Goal: Transaction & Acquisition: Obtain resource

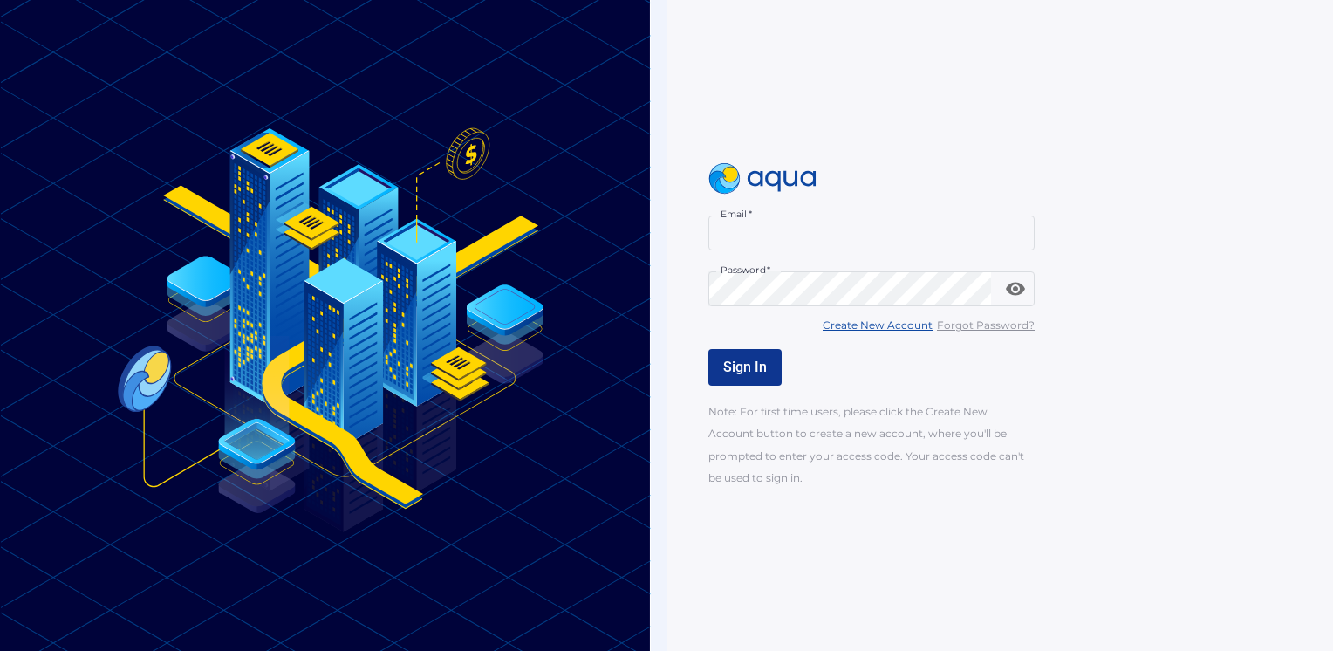
type input "**********"
click at [767, 365] on button "Sign In" at bounding box center [744, 367] width 73 height 37
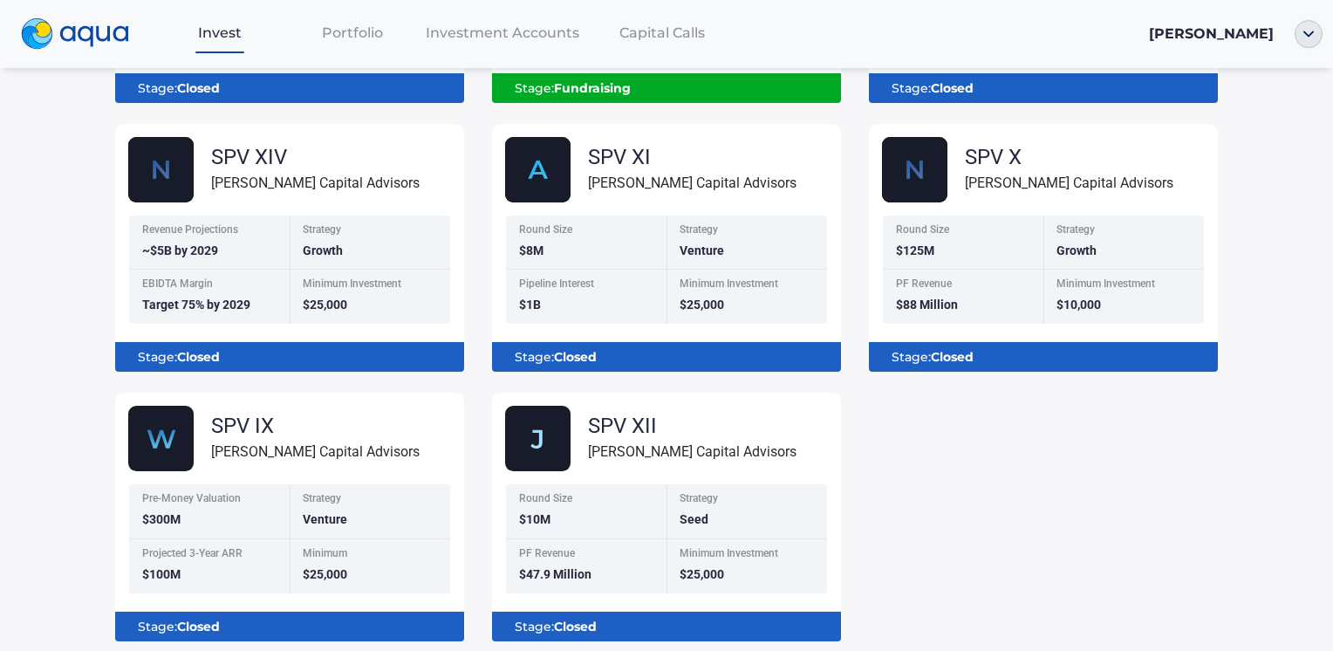
scroll to position [468, 0]
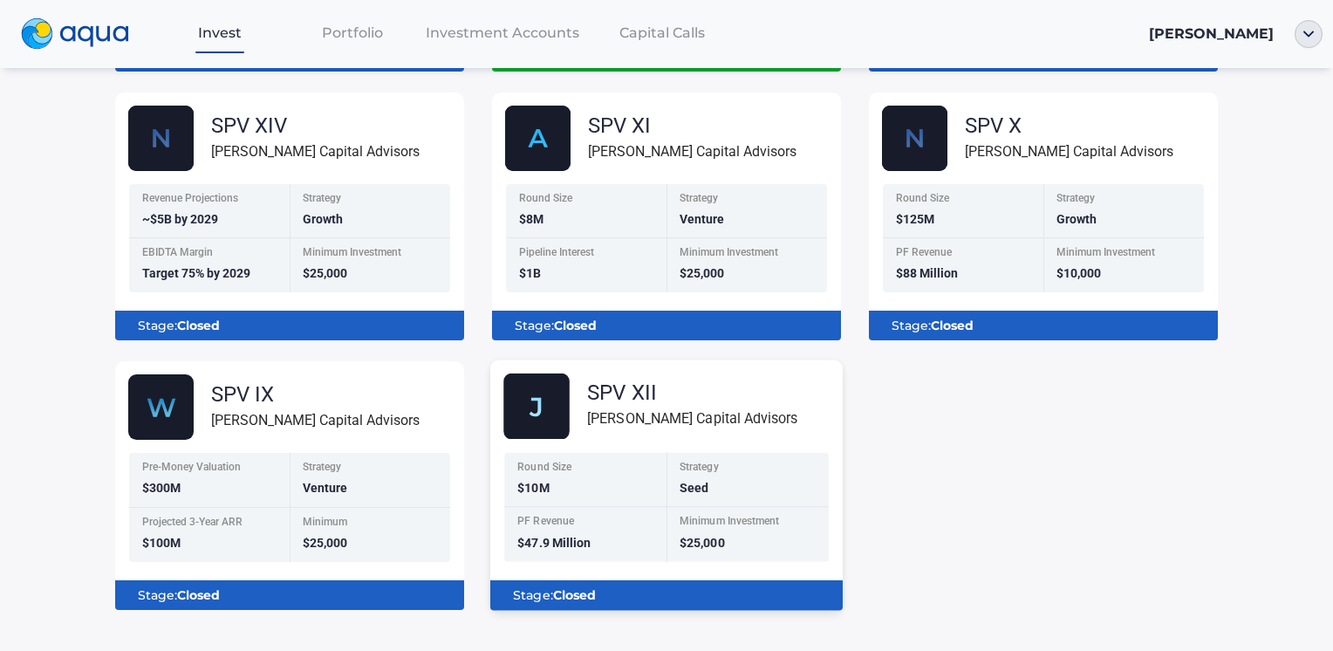
click at [597, 490] on div "Round Size $10M" at bounding box center [585, 480] width 162 height 55
click at [627, 461] on div "Round Size" at bounding box center [586, 468] width 139 height 15
click at [551, 411] on img at bounding box center [536, 406] width 66 height 66
click at [617, 593] on div "Stage: Closed" at bounding box center [666, 596] width 325 height 30
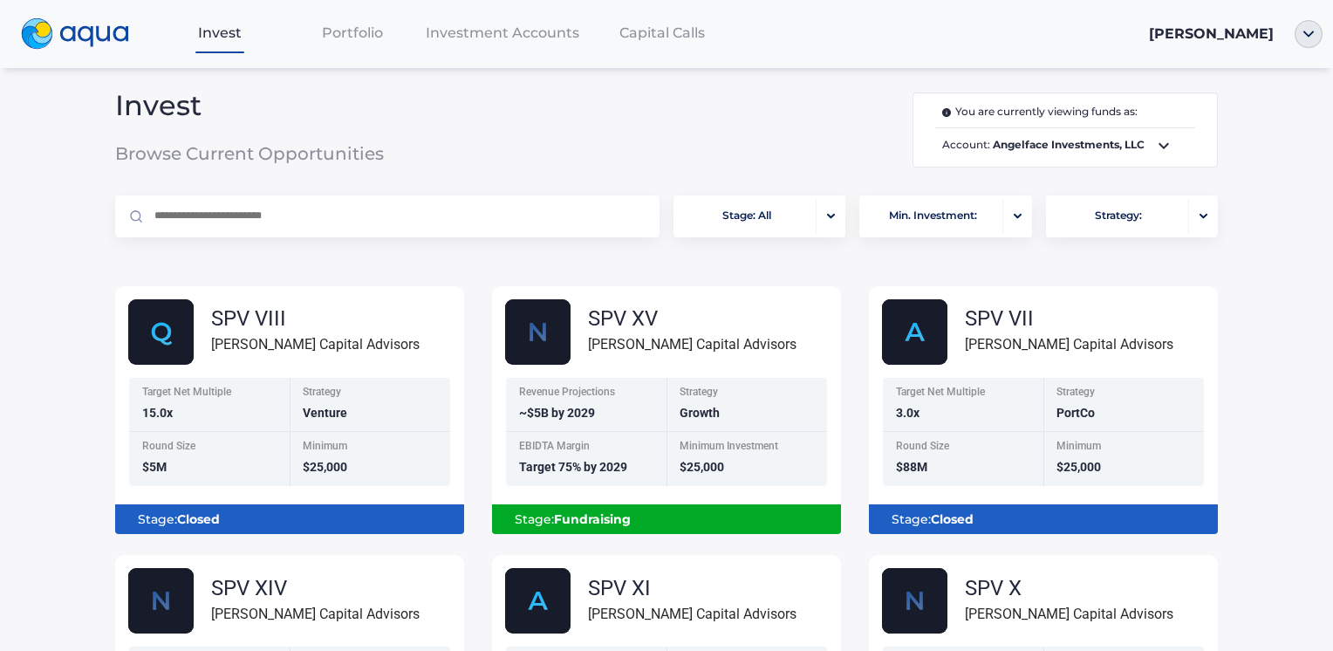
scroll to position [0, 0]
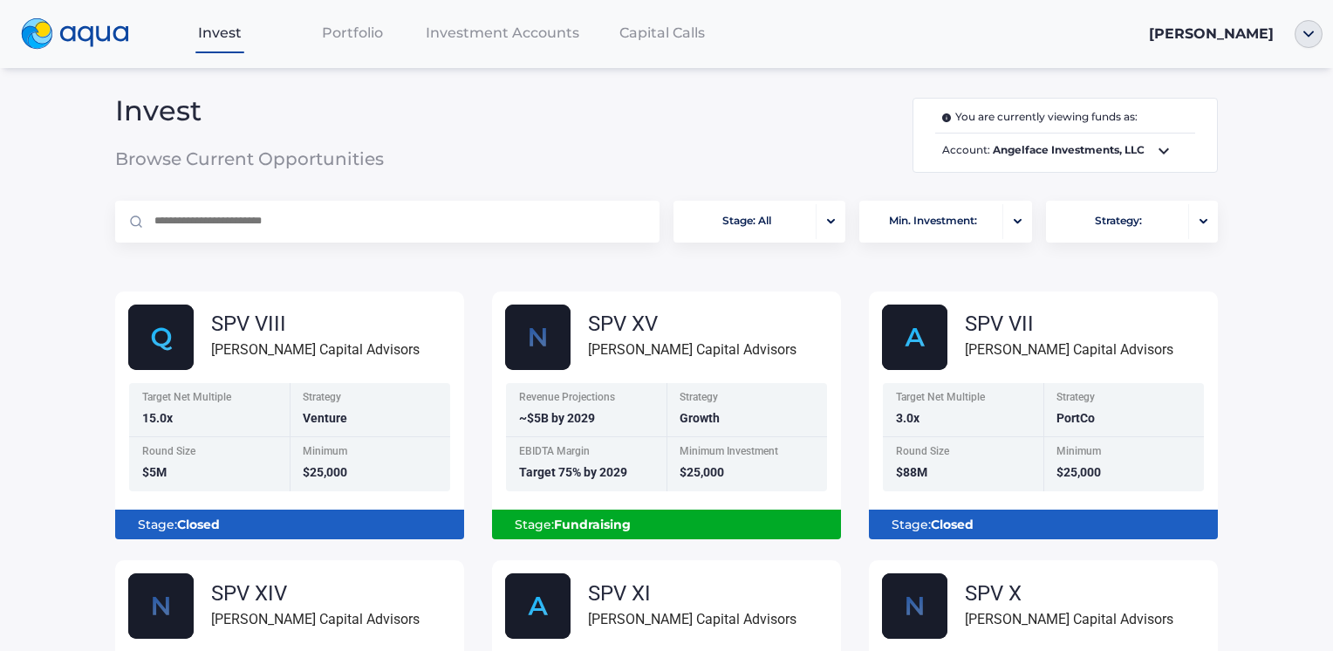
click at [1163, 154] on icon at bounding box center [1163, 150] width 21 height 21
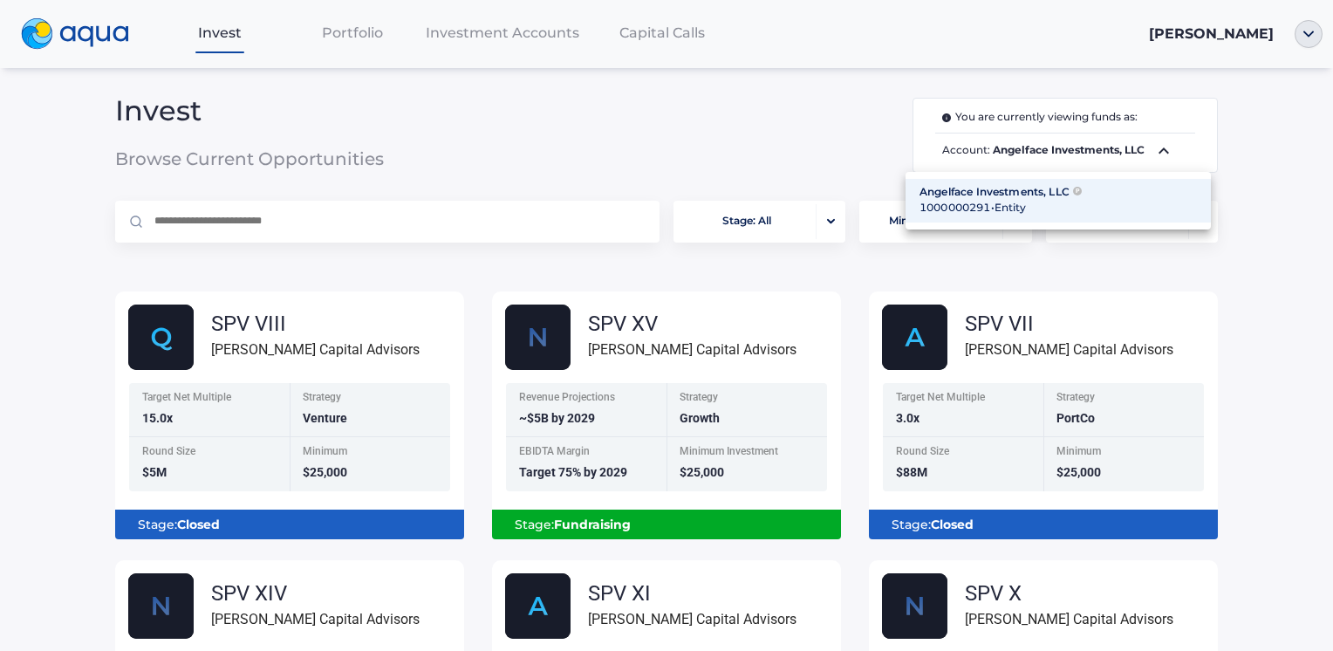
click at [1163, 154] on div at bounding box center [666, 325] width 1333 height 651
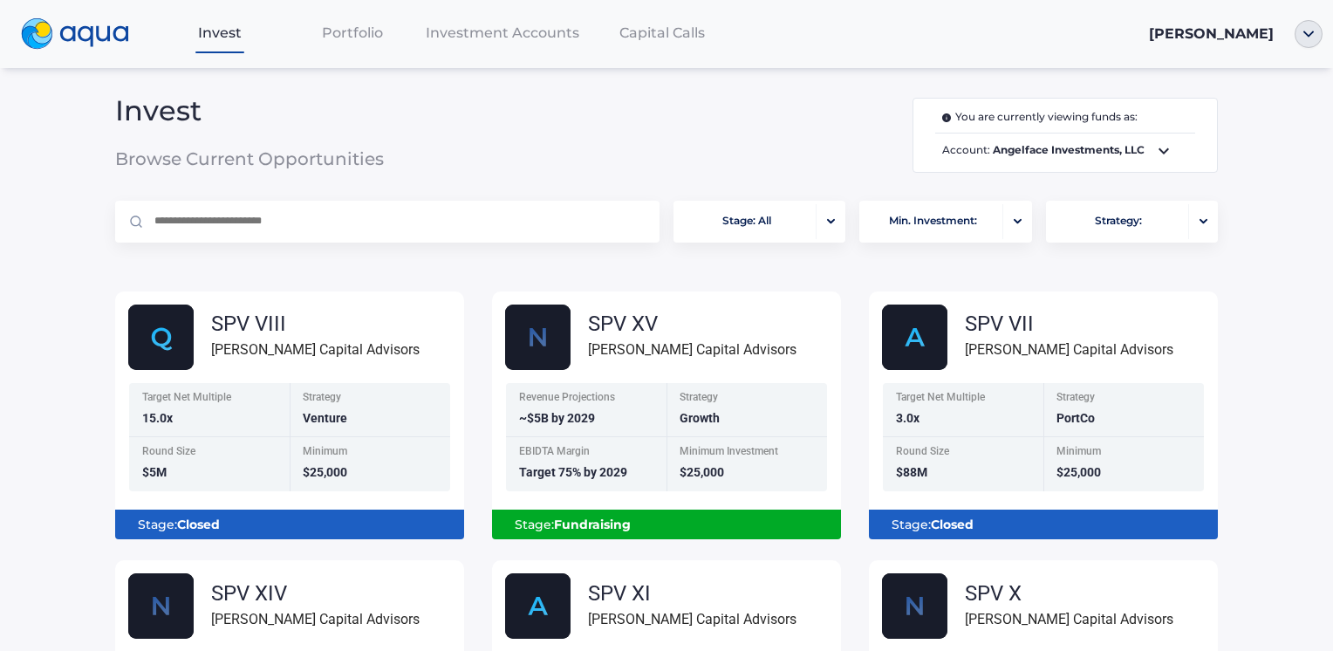
click at [380, 41] on span "Portfolio" at bounding box center [352, 32] width 61 height 17
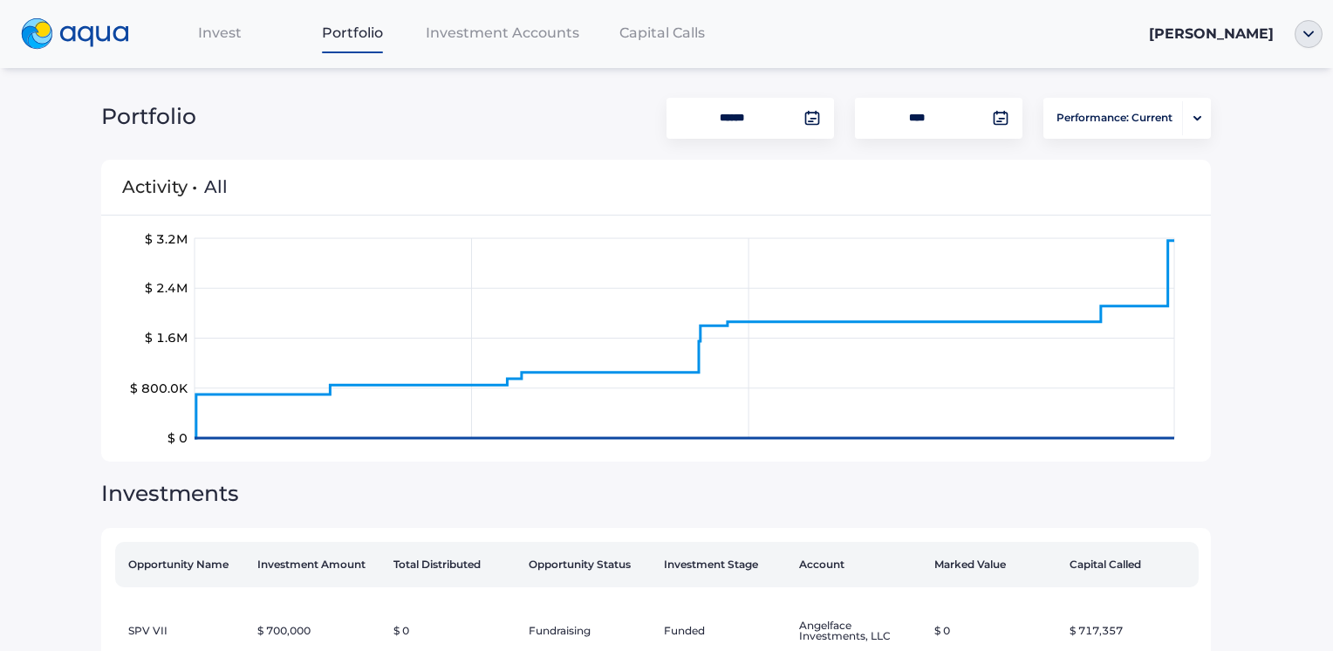
click at [568, 47] on div "Investment Accounts" at bounding box center [502, 33] width 167 height 36
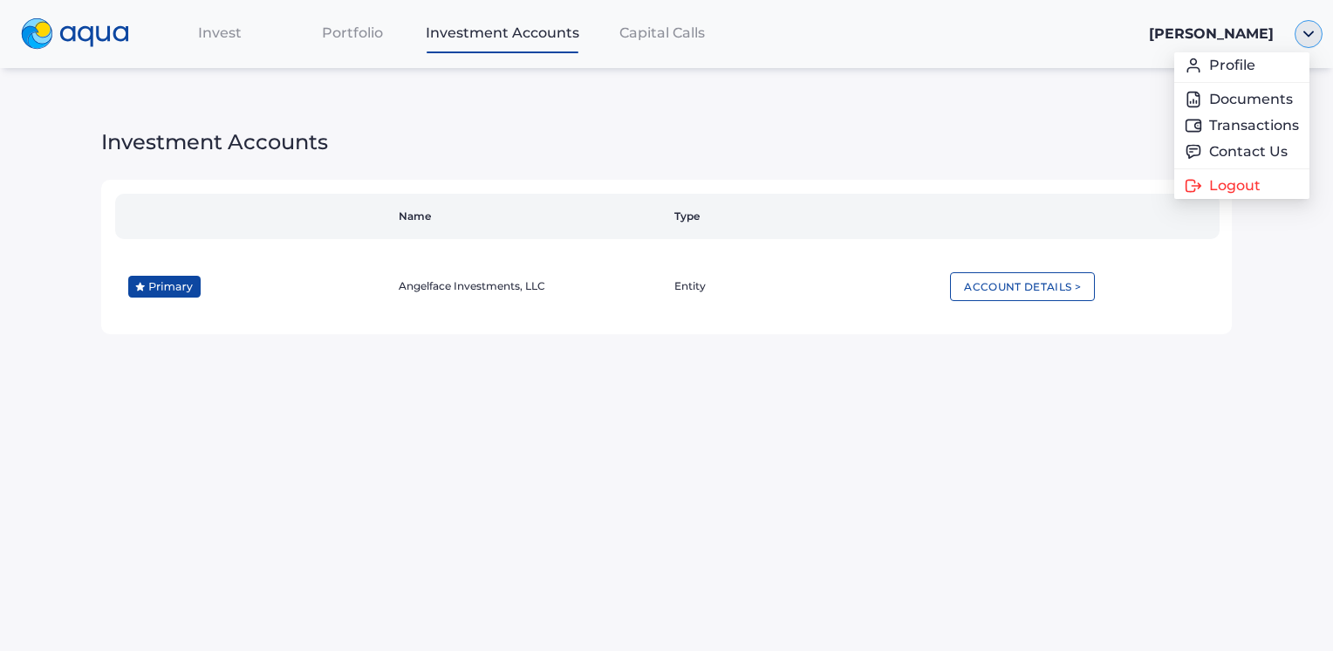
click at [1302, 40] on img "button" at bounding box center [1309, 34] width 28 height 28
click at [1249, 104] on link "Documents" at bounding box center [1242, 99] width 114 height 17
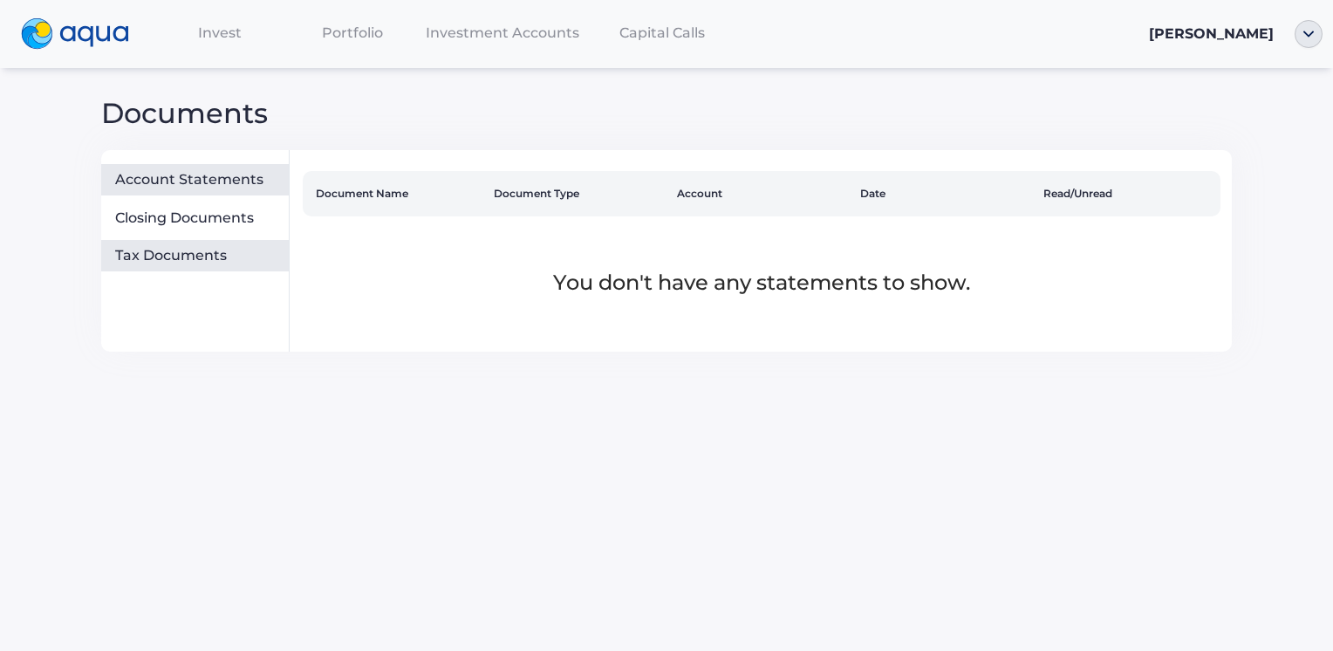
click at [215, 247] on div "Tax Documents" at bounding box center [198, 255] width 167 height 17
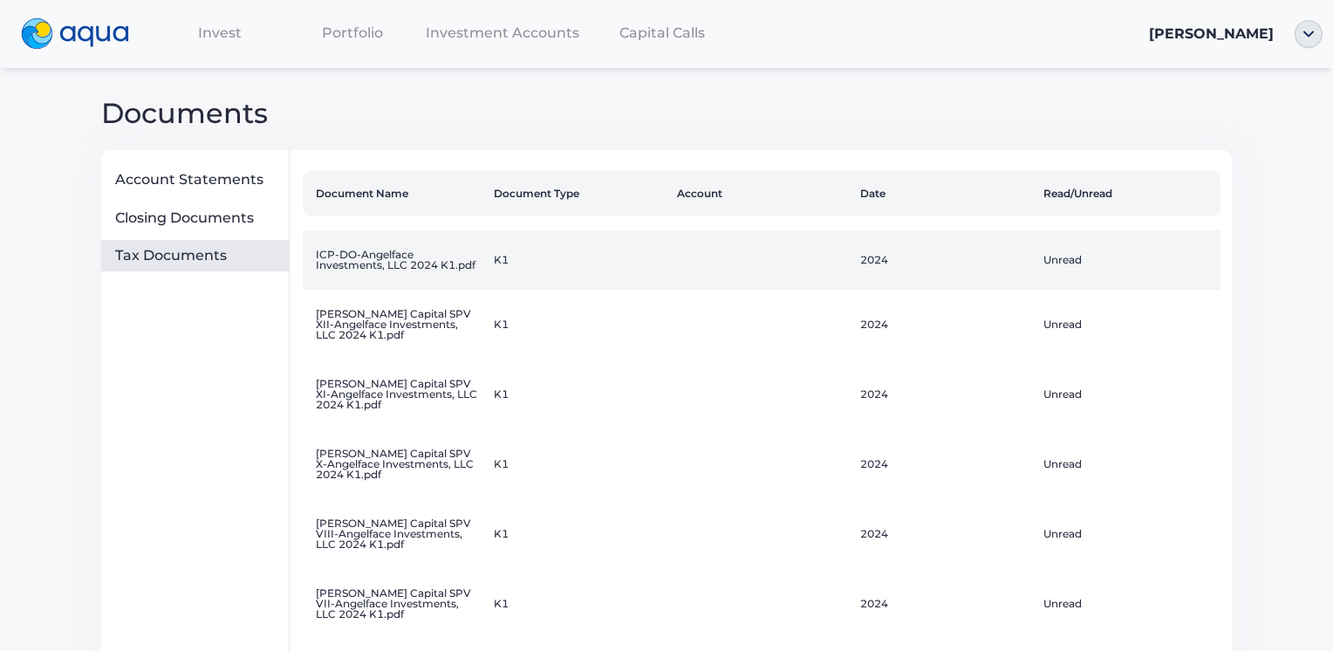
click at [407, 256] on td "ICP-DO-Angelface Investments, LLC 2024 K1.pdf" at bounding box center [394, 259] width 183 height 59
